Goal: Task Accomplishment & Management: Use online tool/utility

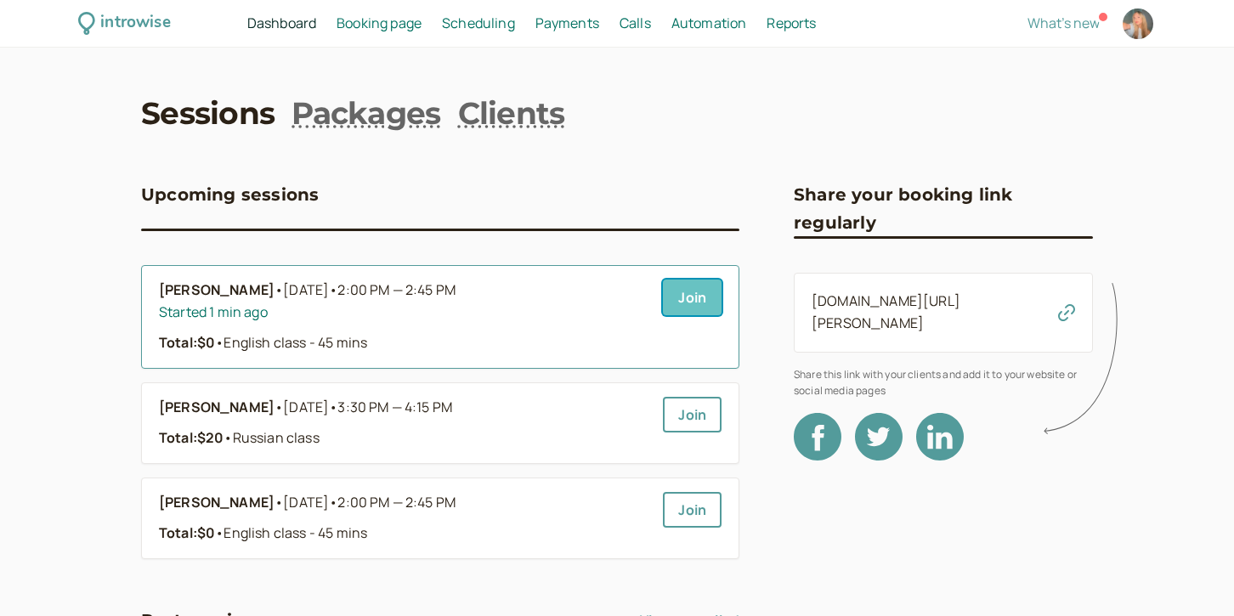
click at [693, 291] on link "Join" at bounding box center [692, 298] width 59 height 36
click at [533, 311] on div "Started 17 mins ago" at bounding box center [404, 313] width 491 height 22
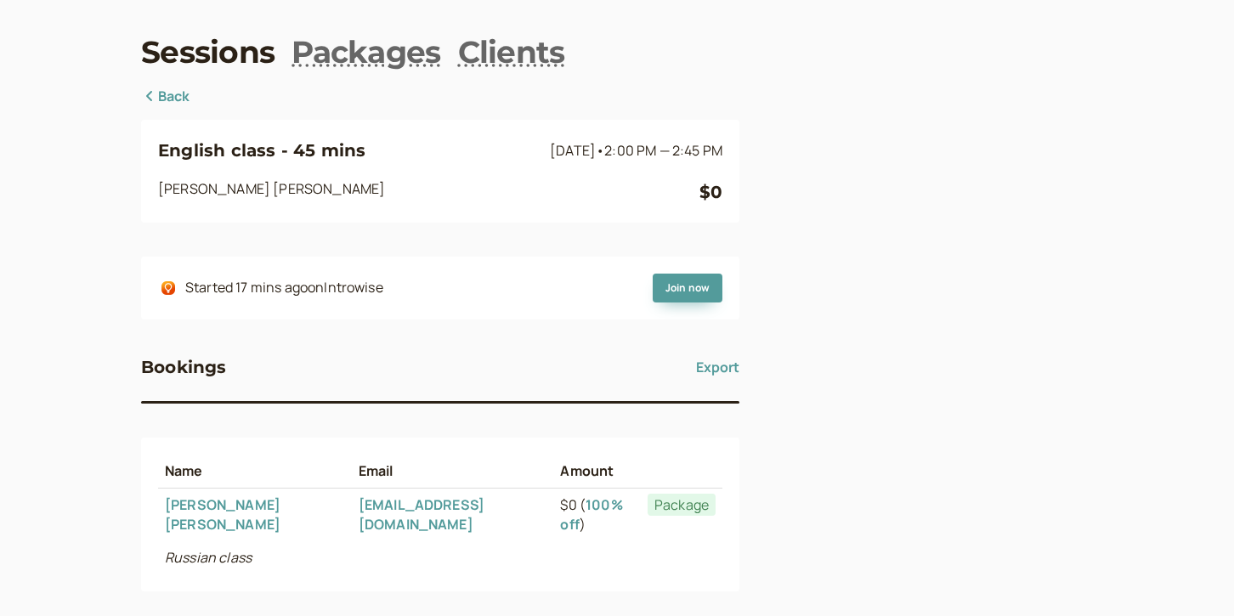
scroll to position [65, 0]
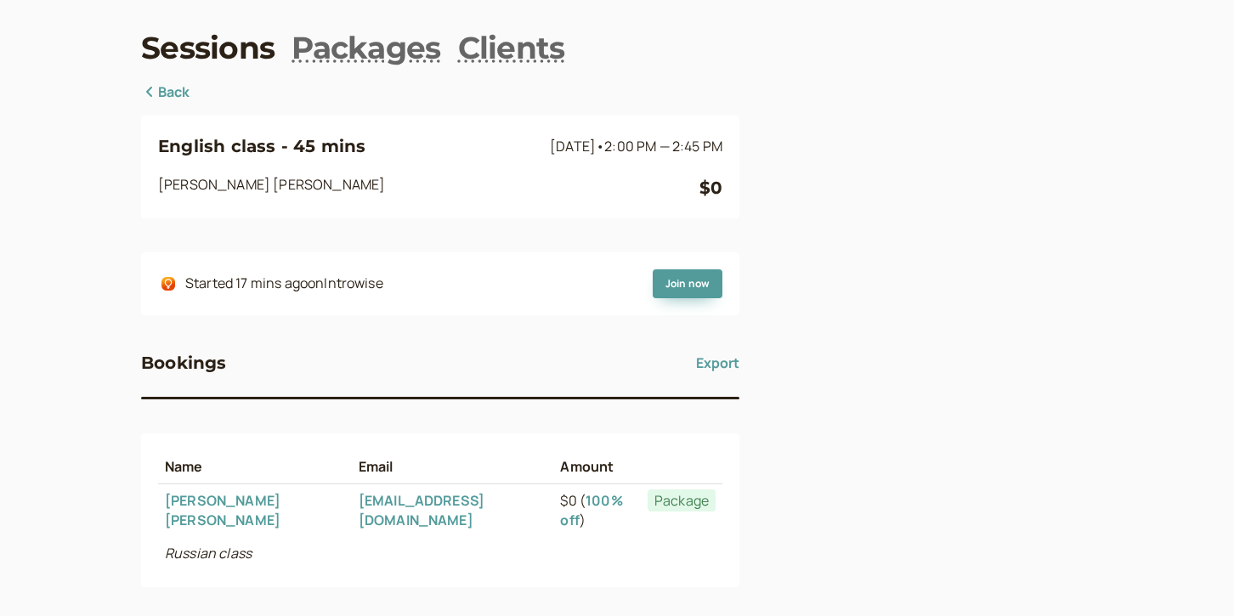
click at [359, 504] on link "[EMAIL_ADDRESS][DOMAIN_NAME]" at bounding box center [422, 510] width 126 height 38
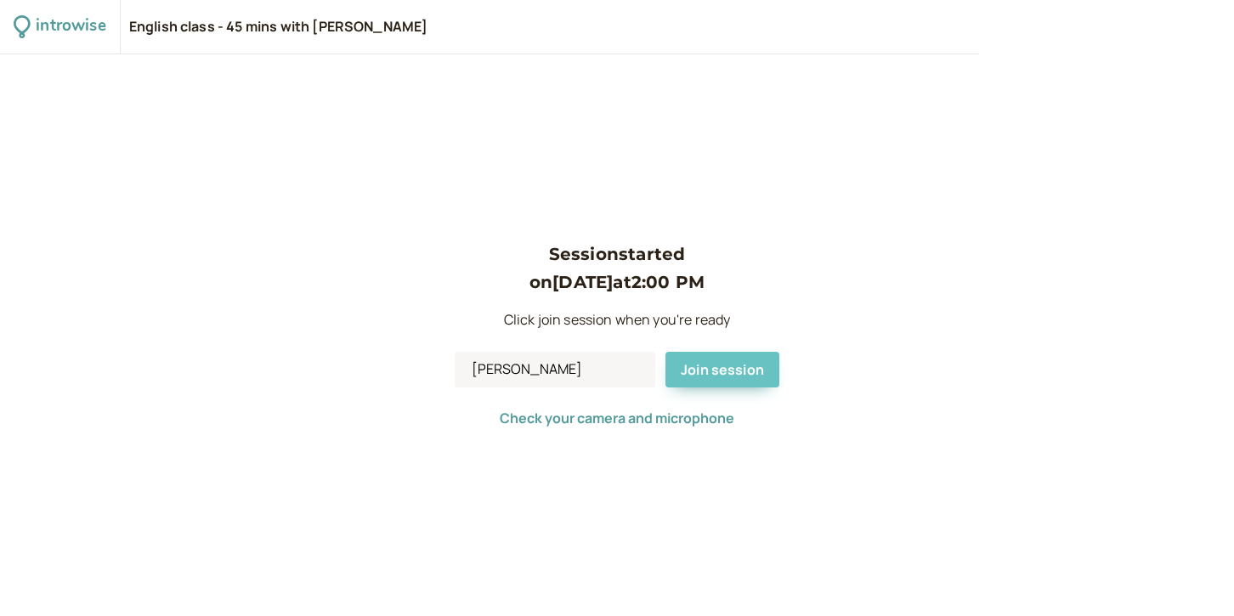
click at [698, 352] on div "Sonya Davidova Join session" at bounding box center [617, 370] width 325 height 36
click at [701, 366] on span "Join session" at bounding box center [722, 369] width 83 height 19
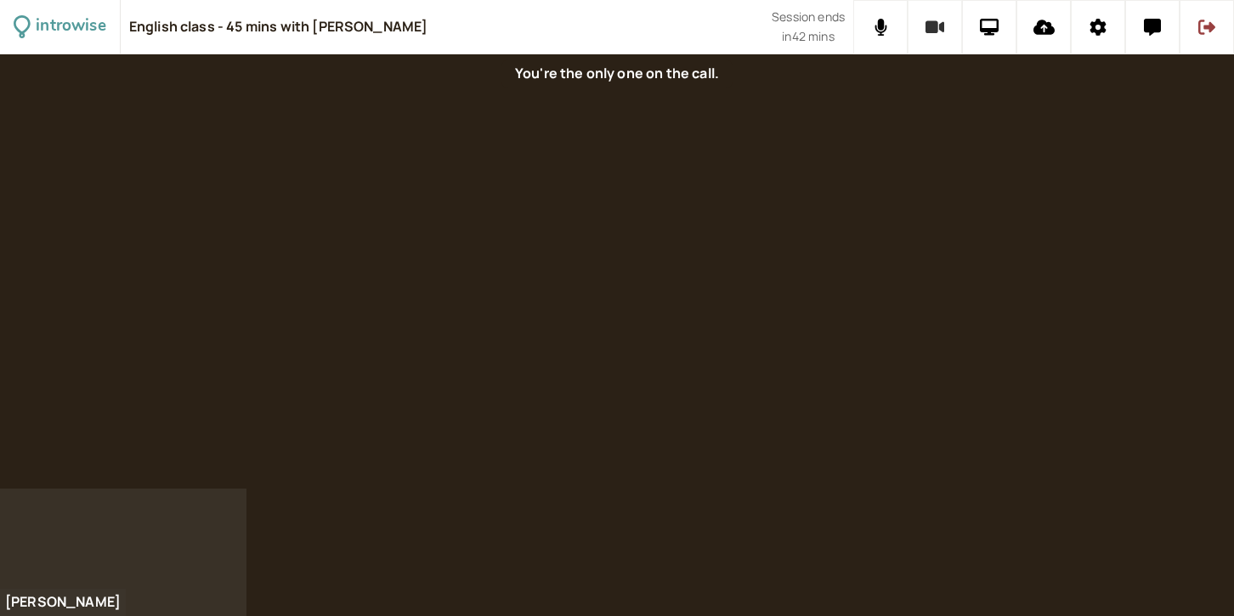
click at [929, 17] on button at bounding box center [935, 27] width 54 height 54
click at [879, 38] on button at bounding box center [881, 27] width 54 height 54
click at [832, 109] on div at bounding box center [617, 271] width 1234 height 434
click at [836, 121] on div at bounding box center [617, 271] width 1234 height 434
